Goal: Find specific page/section: Find specific page/section

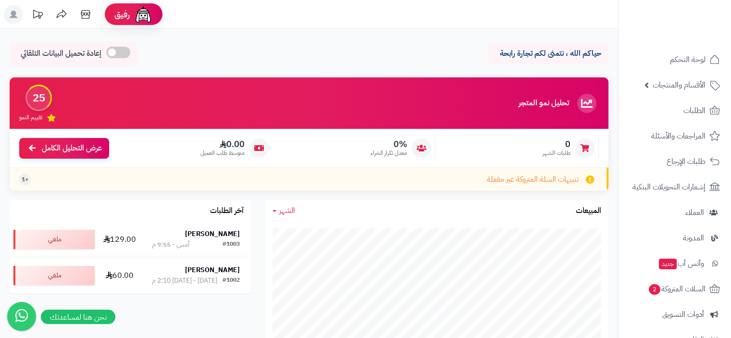
click at [84, 17] on icon at bounding box center [85, 14] width 19 height 19
click at [85, 19] on icon at bounding box center [85, 14] width 19 height 19
click at [85, 17] on icon at bounding box center [85, 14] width 19 height 19
click at [85, 16] on icon at bounding box center [85, 14] width 19 height 19
click at [87, 19] on icon at bounding box center [85, 14] width 19 height 19
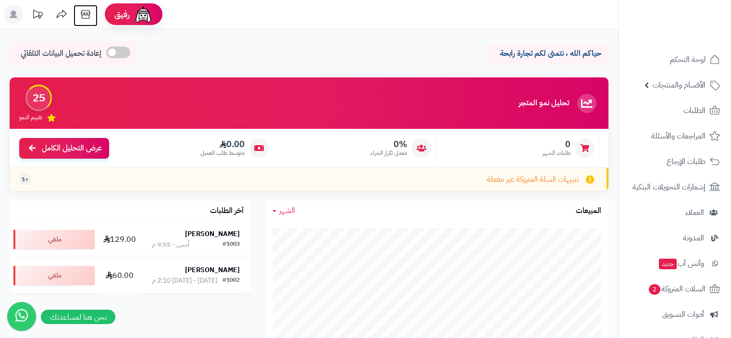
click at [87, 16] on icon at bounding box center [85, 14] width 19 height 19
click at [83, 13] on icon at bounding box center [85, 14] width 19 height 19
click at [86, 19] on icon at bounding box center [85, 14] width 19 height 19
click at [83, 12] on icon at bounding box center [85, 14] width 19 height 19
click at [84, 17] on icon at bounding box center [85, 14] width 19 height 19
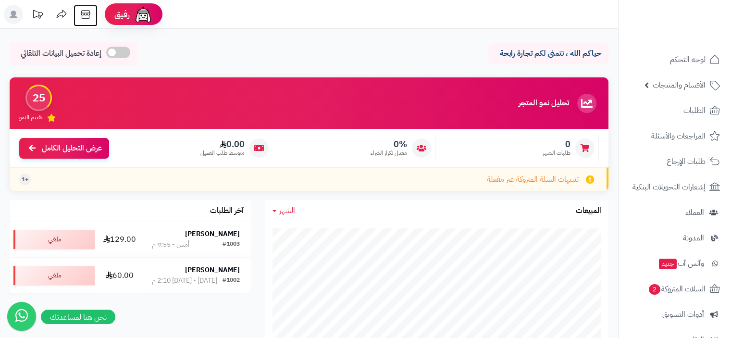
click at [88, 15] on icon at bounding box center [85, 14] width 9 height 9
click at [87, 19] on icon at bounding box center [85, 14] width 19 height 19
click at [84, 12] on icon at bounding box center [85, 14] width 19 height 19
click at [679, 87] on span "الأقسام والمنتجات" at bounding box center [679, 84] width 53 height 13
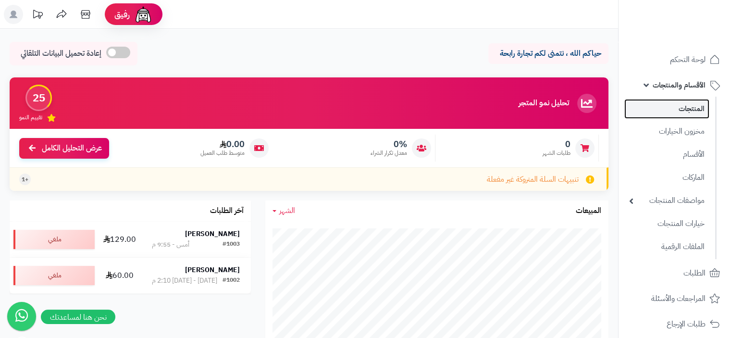
click at [683, 110] on link "المنتجات" at bounding box center [666, 109] width 85 height 20
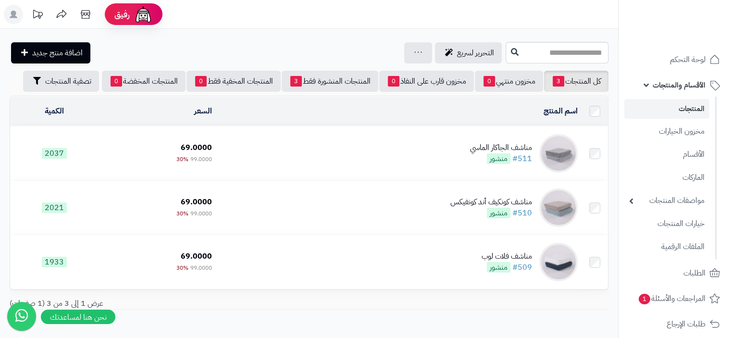
click at [448, 156] on td "مناشف الجاكار الماسي #511 منشور" at bounding box center [399, 153] width 366 height 54
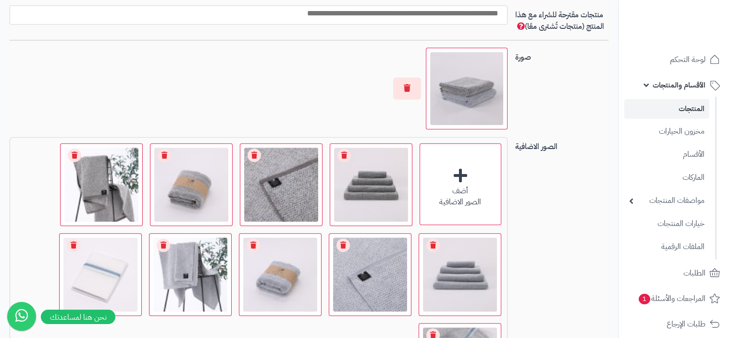
scroll to position [529, 0]
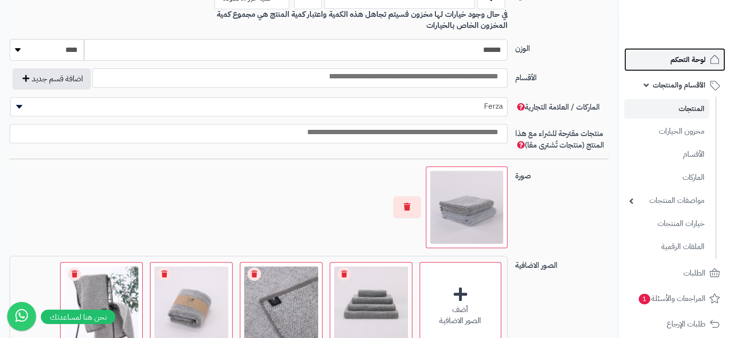
click at [689, 61] on span "لوحة التحكم" at bounding box center [688, 59] width 35 height 13
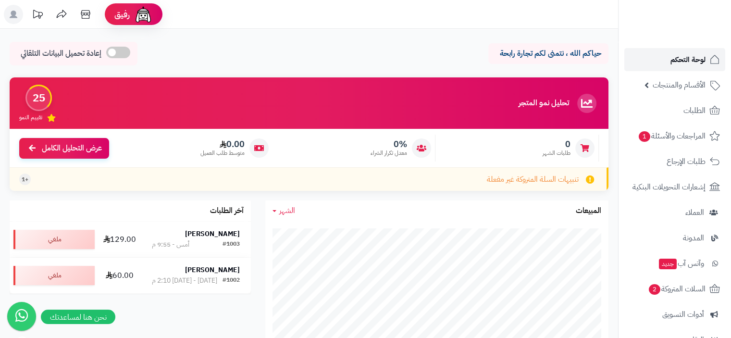
click at [684, 62] on span "لوحة التحكم" at bounding box center [688, 59] width 35 height 13
click at [86, 15] on icon at bounding box center [85, 14] width 9 height 9
click at [679, 88] on span "الأقسام والمنتجات" at bounding box center [679, 84] width 53 height 13
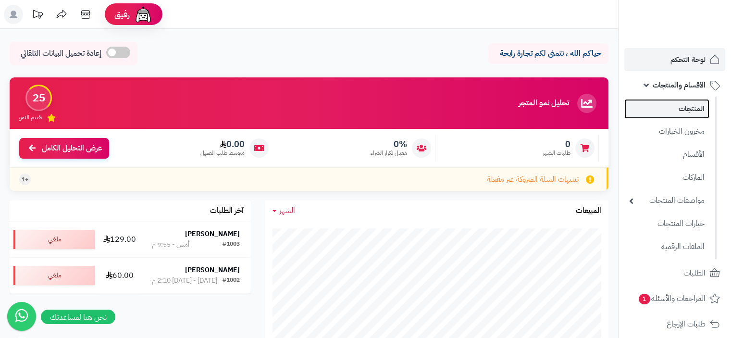
click at [692, 111] on link "المنتجات" at bounding box center [666, 109] width 85 height 20
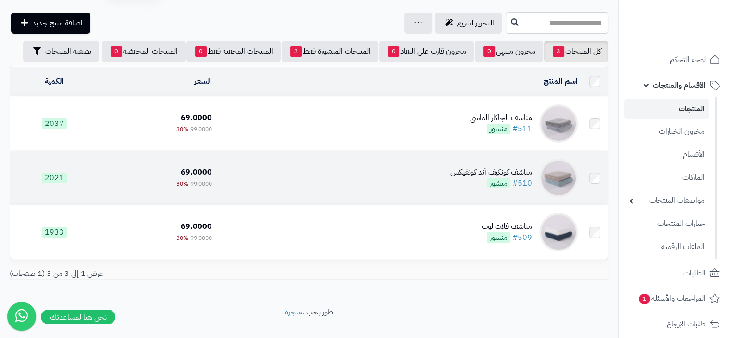
scroll to position [46, 0]
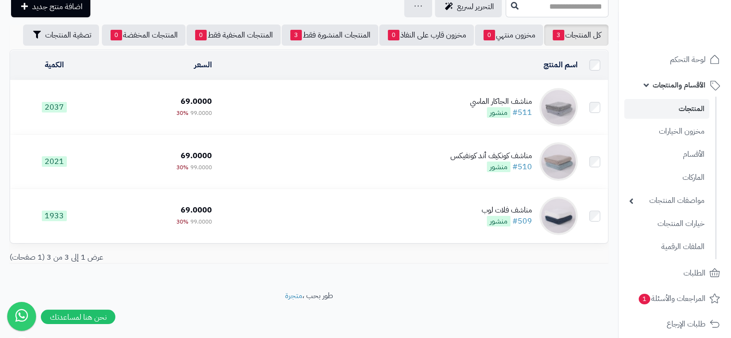
click at [496, 103] on div "مناشف الجاكار الماسي" at bounding box center [501, 101] width 62 height 11
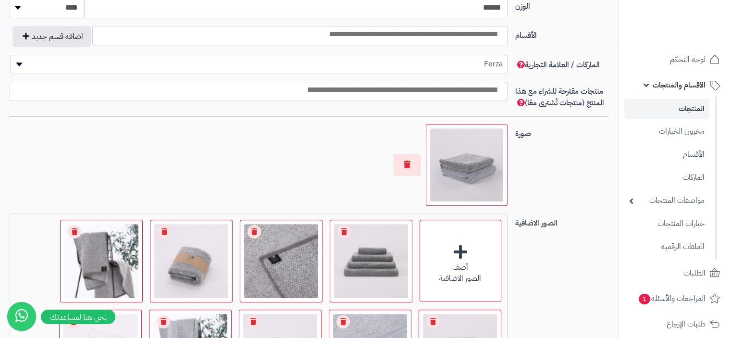
scroll to position [577, 0]
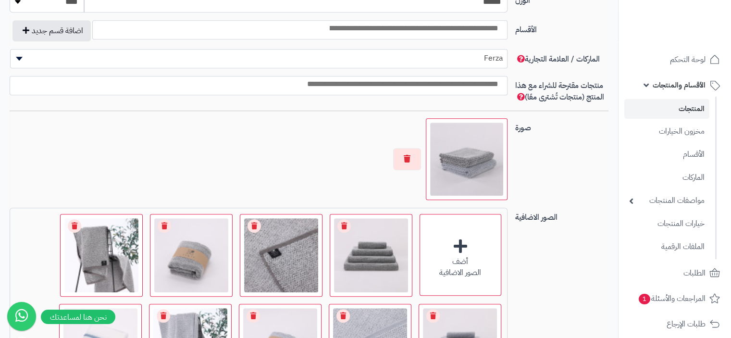
click at [476, 162] on img at bounding box center [466, 159] width 73 height 73
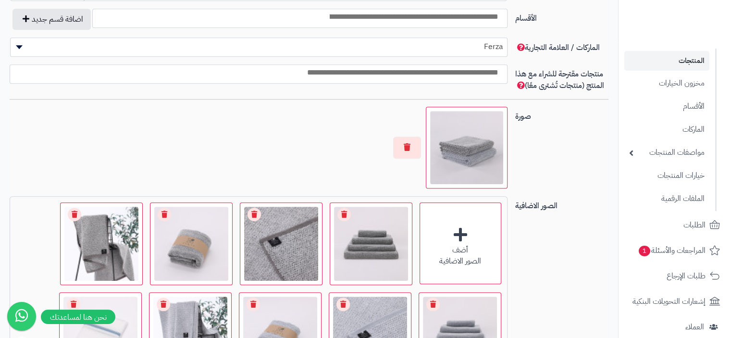
scroll to position [625, 0]
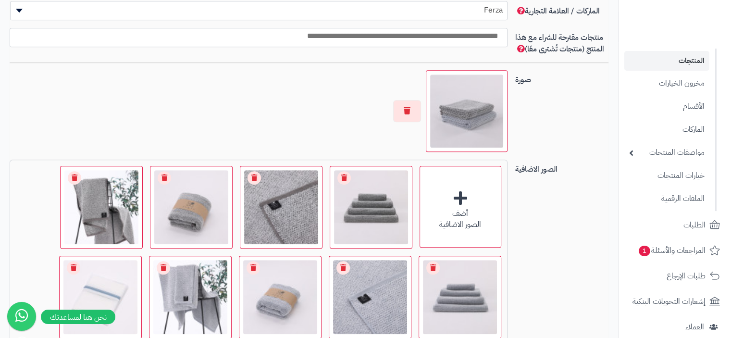
click at [458, 110] on img at bounding box center [466, 111] width 73 height 73
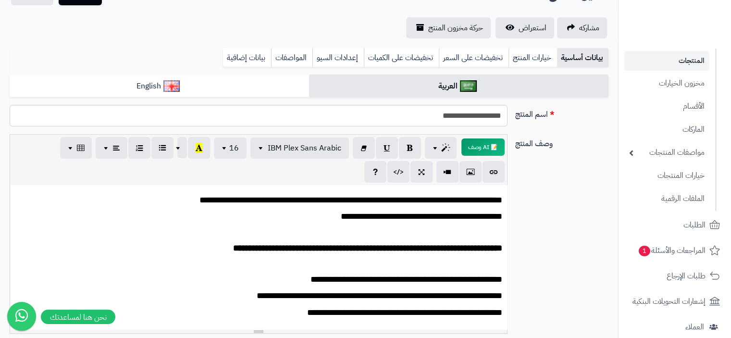
scroll to position [0, 0]
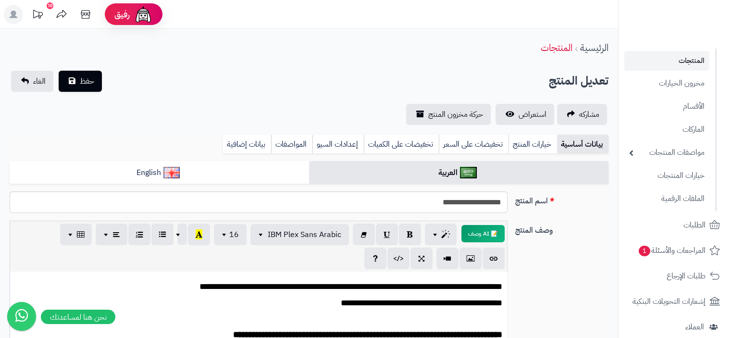
click at [692, 57] on link "المنتجات" at bounding box center [666, 61] width 85 height 20
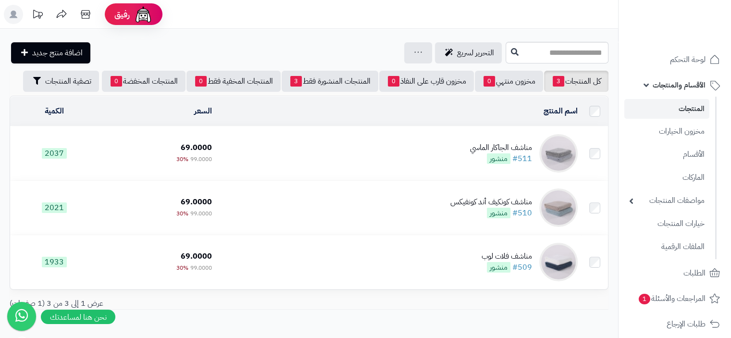
click at [689, 112] on link "المنتجات" at bounding box center [666, 109] width 85 height 20
click at [690, 109] on link "المنتجات" at bounding box center [666, 109] width 85 height 20
click at [684, 85] on span "الأقسام والمنتجات" at bounding box center [679, 84] width 53 height 13
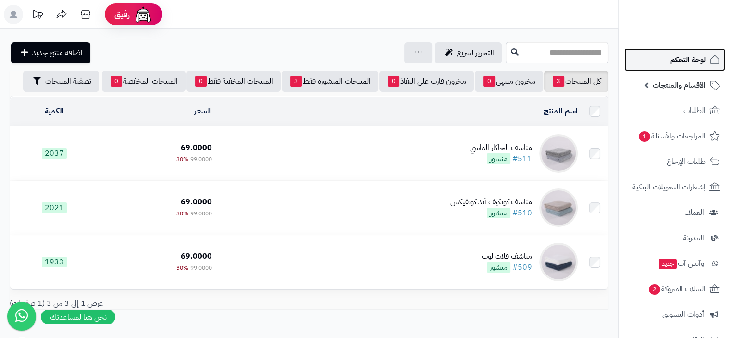
click at [697, 57] on span "لوحة التحكم" at bounding box center [688, 59] width 35 height 13
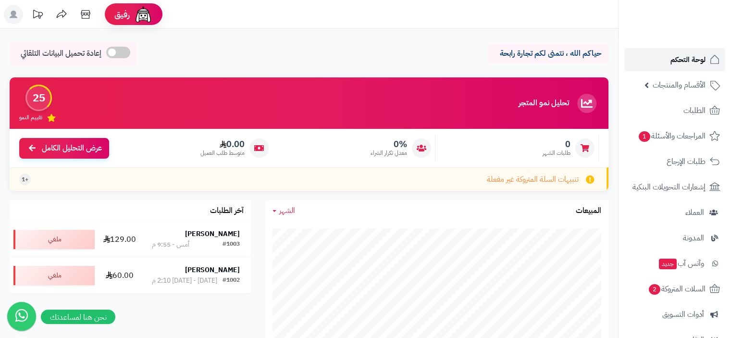
click at [696, 58] on span "لوحة التحكم" at bounding box center [688, 59] width 35 height 13
click at [682, 138] on span "المراجعات والأسئلة 1" at bounding box center [671, 135] width 67 height 13
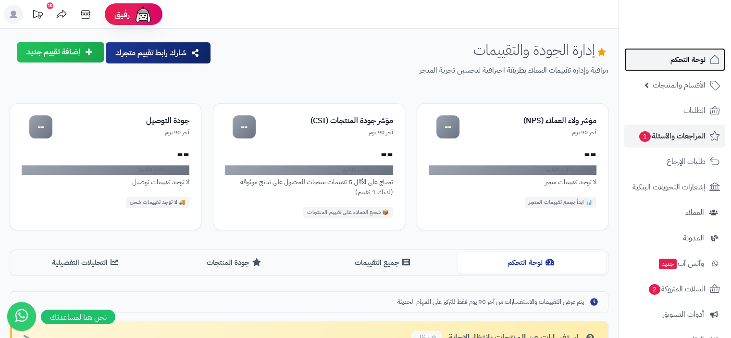
click at [684, 56] on span "لوحة التحكم" at bounding box center [688, 59] width 35 height 13
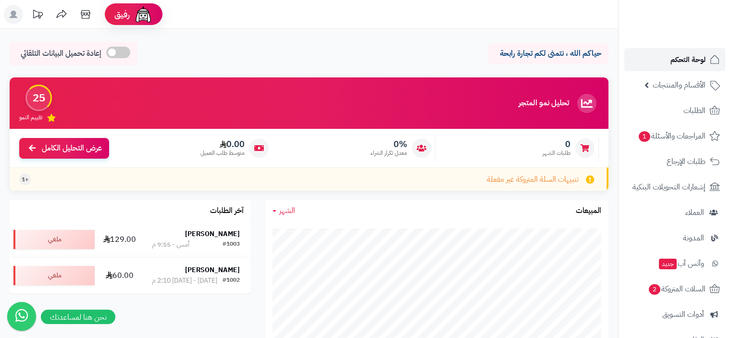
click at [685, 61] on span "لوحة التحكم" at bounding box center [688, 59] width 35 height 13
click at [84, 18] on icon at bounding box center [85, 14] width 19 height 19
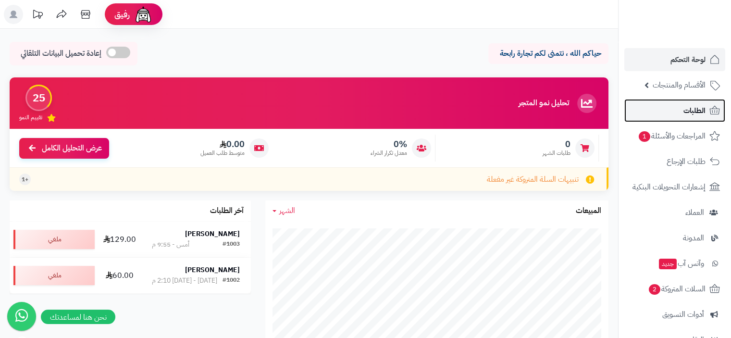
click at [683, 111] on span "الطلبات" at bounding box center [694, 110] width 22 height 13
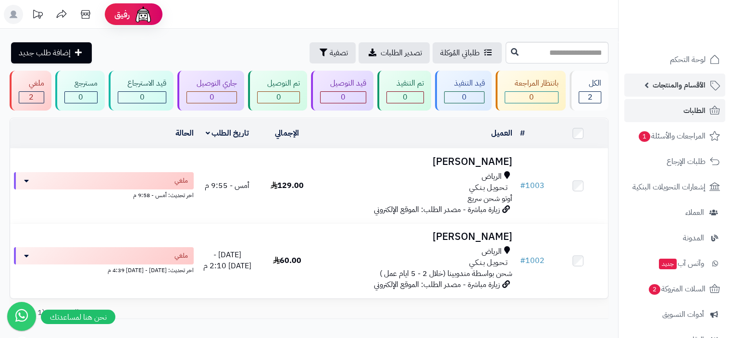
click at [689, 85] on span "الأقسام والمنتجات" at bounding box center [679, 84] width 53 height 13
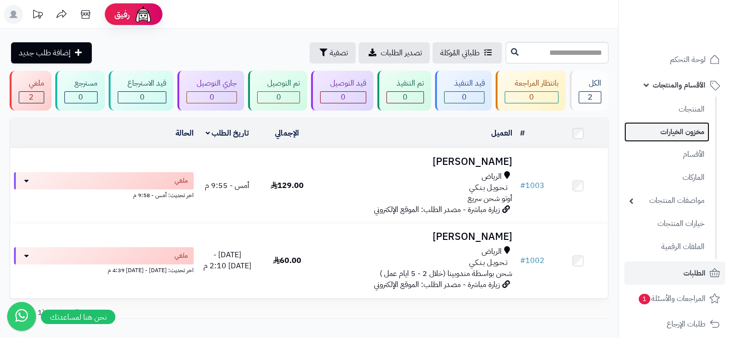
click at [686, 134] on link "مخزون الخيارات" at bounding box center [666, 132] width 85 height 20
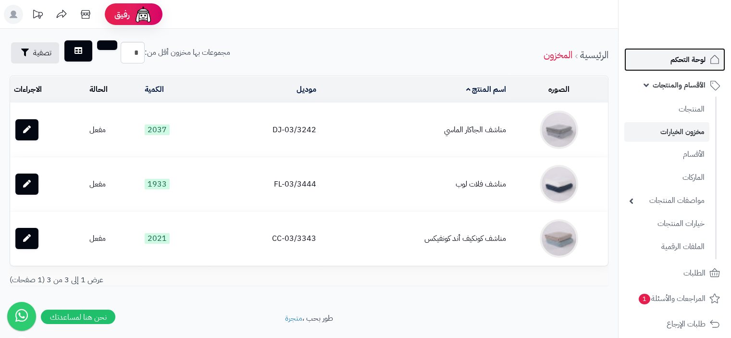
click at [686, 62] on span "لوحة التحكم" at bounding box center [688, 59] width 35 height 13
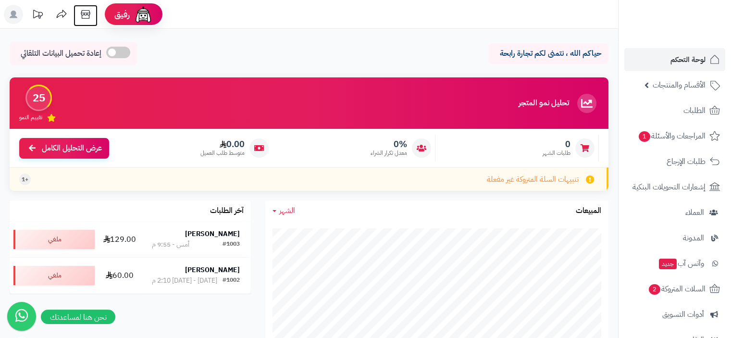
click at [84, 17] on icon at bounding box center [85, 14] width 19 height 19
